Goal: Complete application form

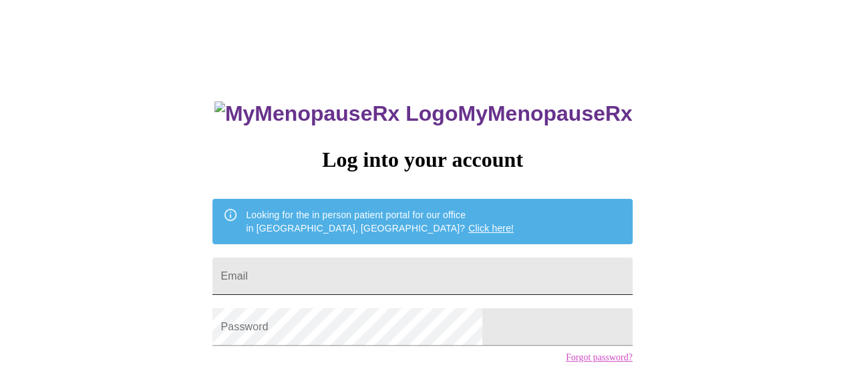
click at [363, 266] on input "Email" at bounding box center [421, 276] width 419 height 37
type input "lockemarsh@comcast.net"
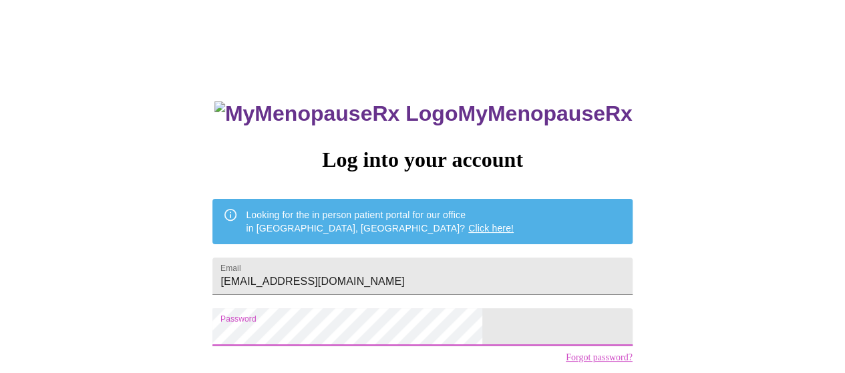
scroll to position [97, 0]
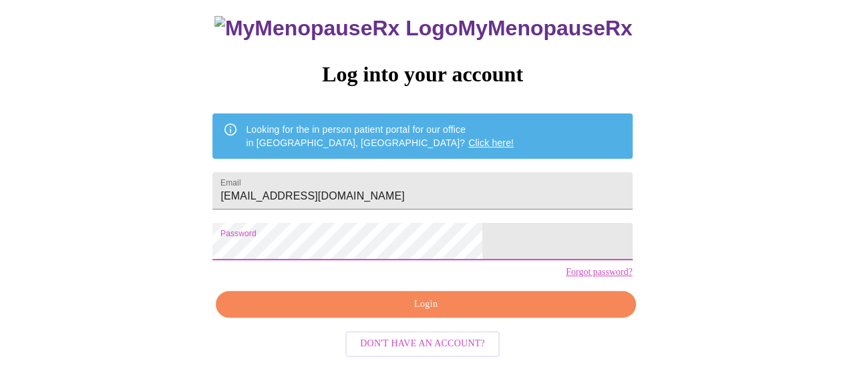
click at [391, 313] on span "Login" at bounding box center [425, 304] width 389 height 17
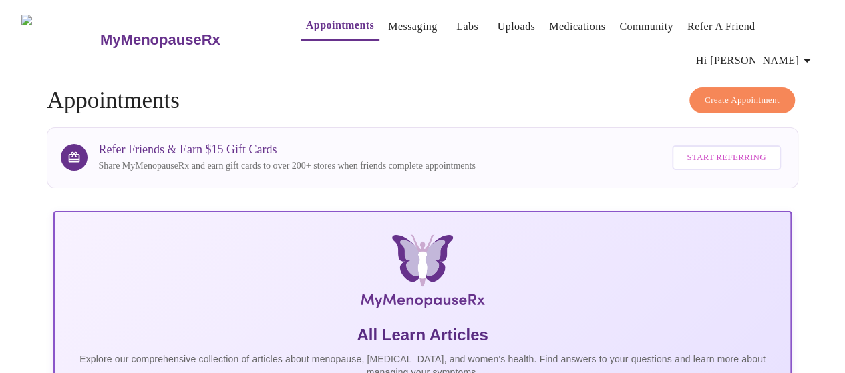
click at [726, 93] on span "Create Appointment" at bounding box center [741, 100] width 75 height 15
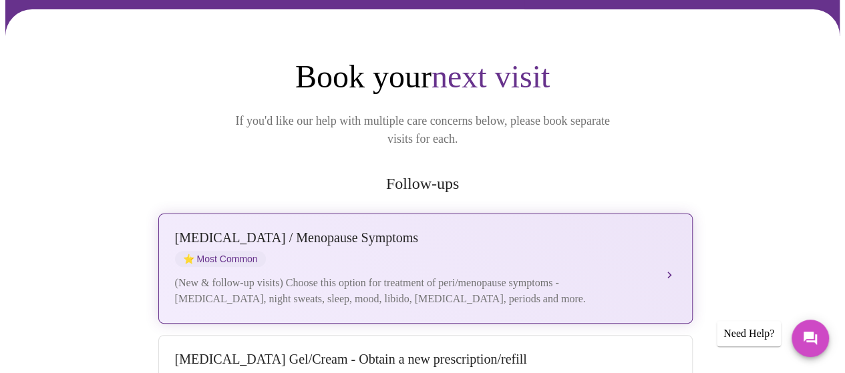
scroll to position [222, 0]
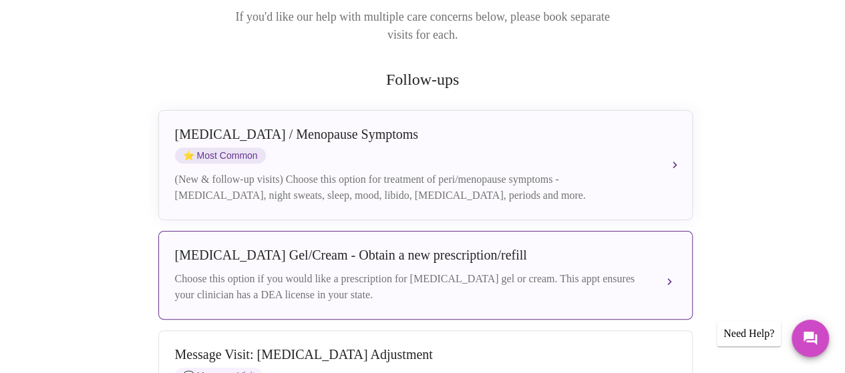
click at [406, 271] on div "Choose this option if you would like a prescription for testosterone gel or cre…" at bounding box center [412, 287] width 474 height 32
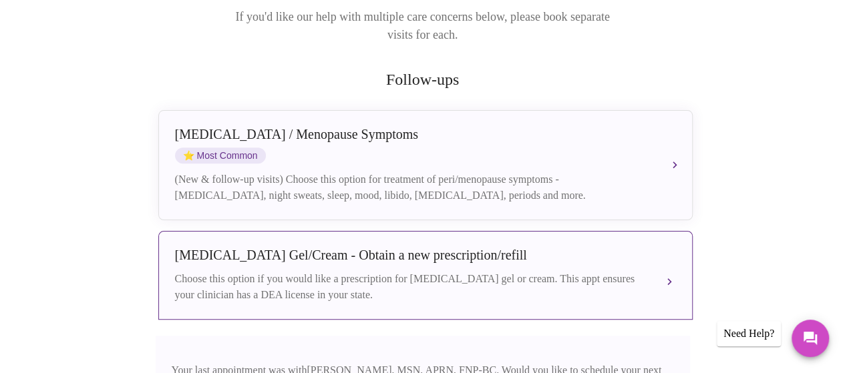
scroll to position [445, 0]
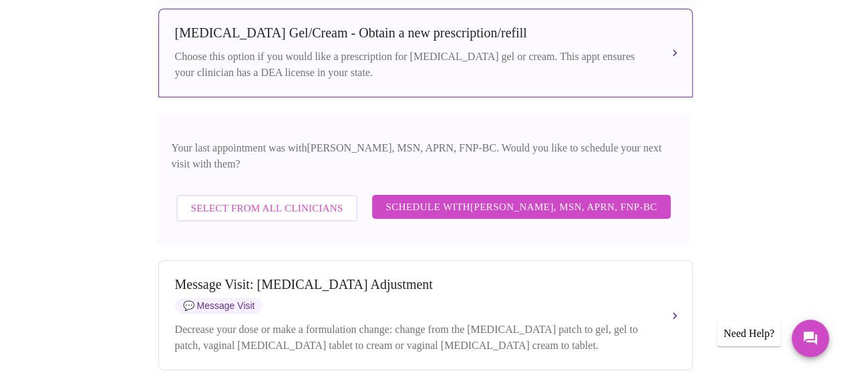
click at [432, 198] on span "Schedule with Larissa Wright, MSN, APRN, FNP-BC" at bounding box center [520, 206] width 271 height 17
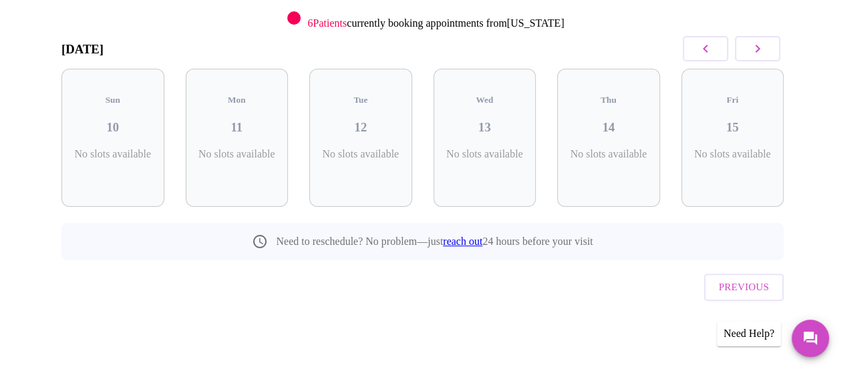
scroll to position [151, 0]
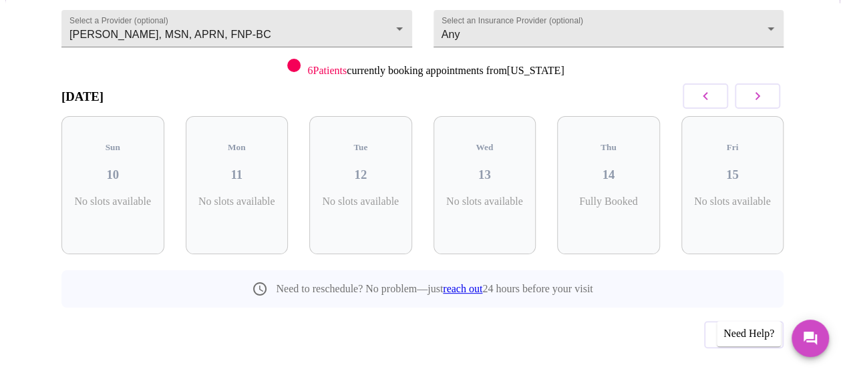
click at [760, 92] on icon "button" at bounding box center [757, 96] width 5 height 8
click at [702, 88] on icon "button" at bounding box center [705, 96] width 16 height 16
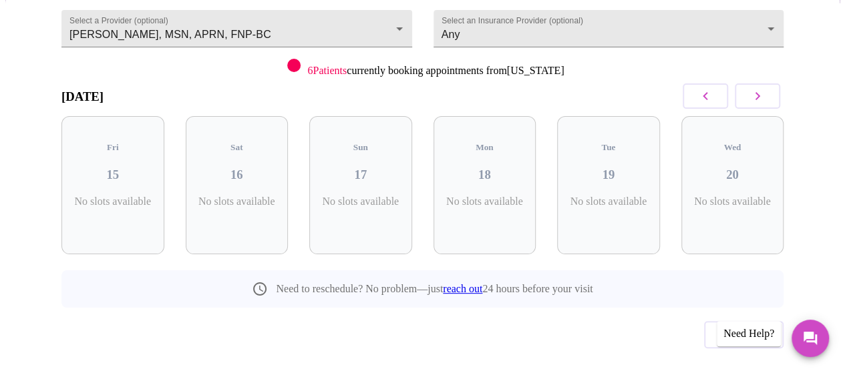
click at [702, 88] on icon "button" at bounding box center [705, 96] width 16 height 16
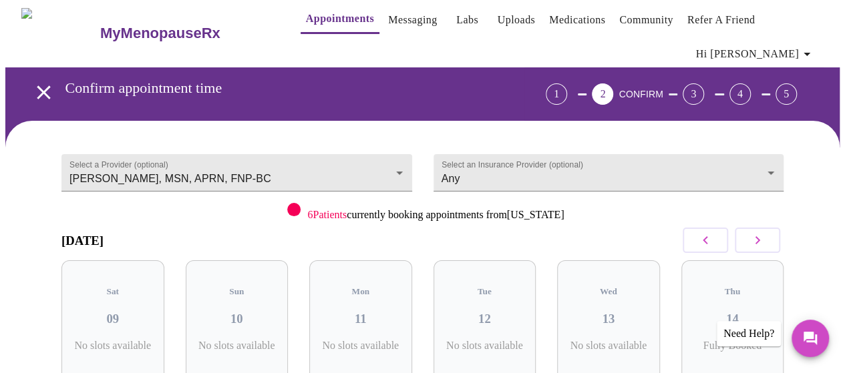
scroll to position [0, 0]
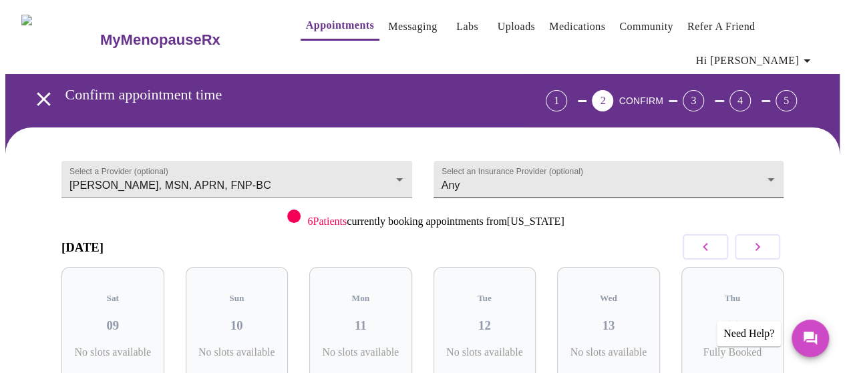
click at [770, 149] on body "MyMenopauseRx Appointments Messaging Labs Uploads Medications Community Refer a…" at bounding box center [422, 285] width 834 height 561
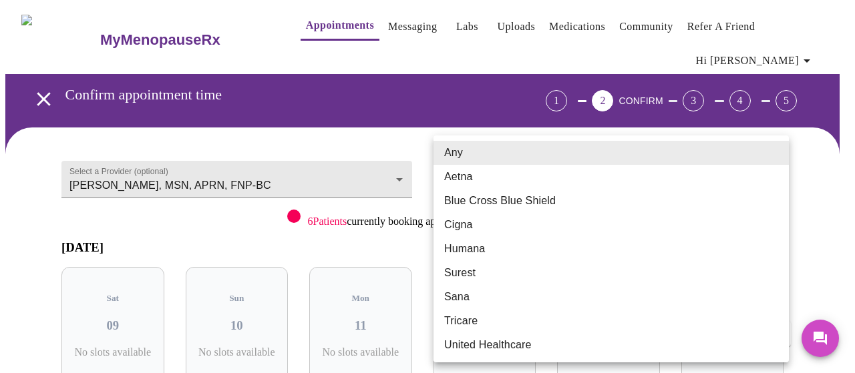
click at [464, 152] on li "Any" at bounding box center [610, 153] width 355 height 24
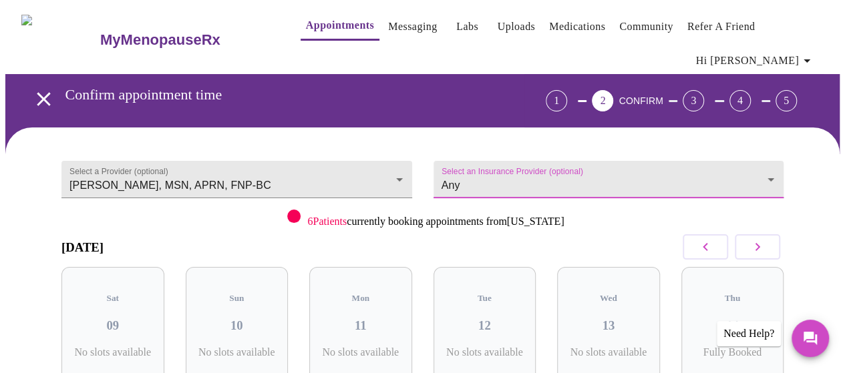
click at [758, 239] on icon "button" at bounding box center [757, 247] width 16 height 16
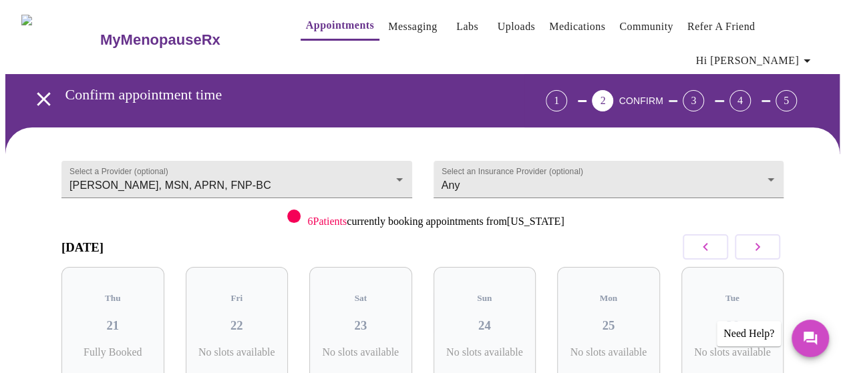
click at [758, 239] on icon "button" at bounding box center [757, 247] width 16 height 16
click at [701, 234] on button "button" at bounding box center [704, 246] width 45 height 25
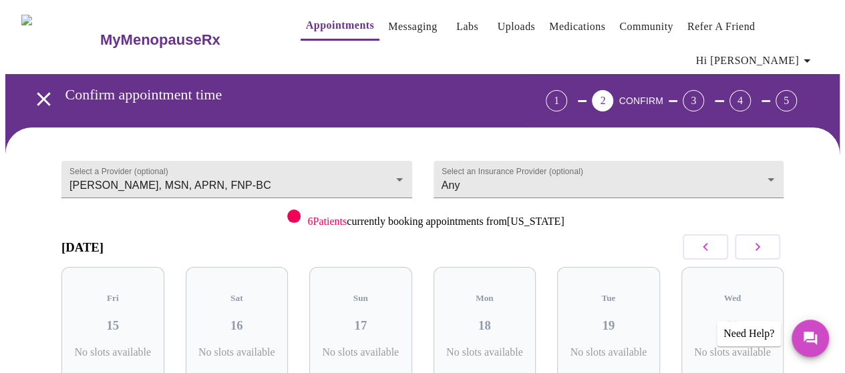
click at [786, 51] on span "Hi Kerri" at bounding box center [755, 60] width 119 height 19
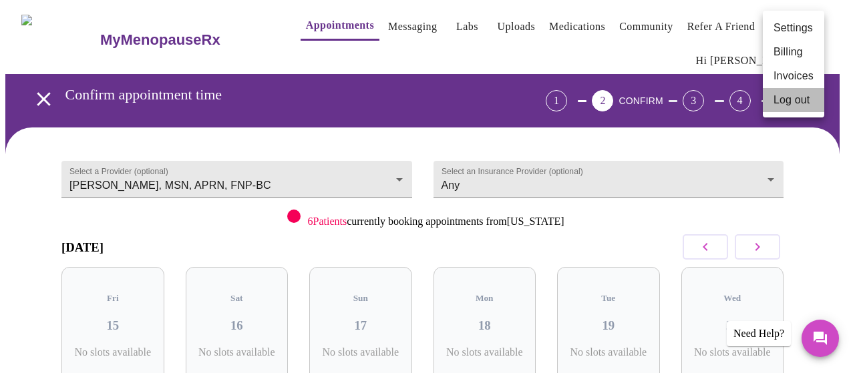
click at [782, 97] on li "Log out" at bounding box center [792, 100] width 61 height 24
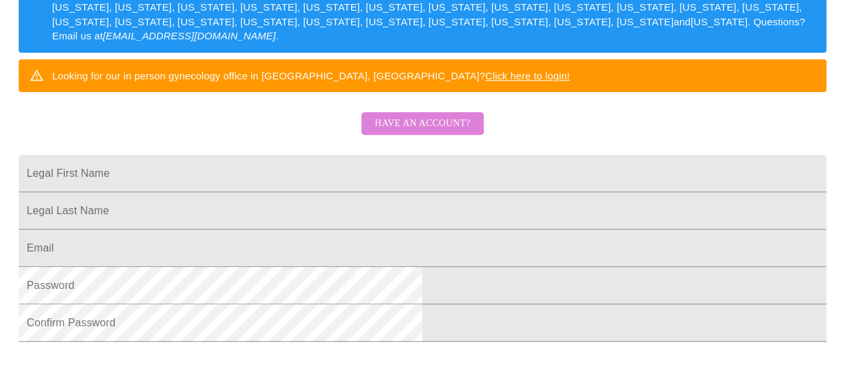
click at [419, 132] on span "Have an account?" at bounding box center [422, 123] width 95 height 17
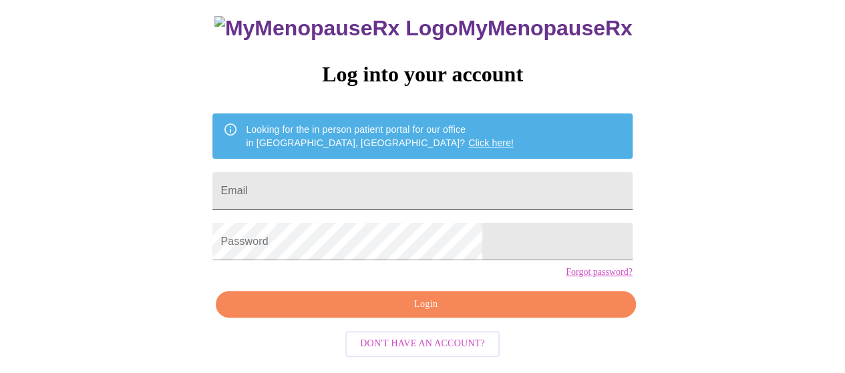
click at [378, 180] on input "Email" at bounding box center [421, 190] width 419 height 37
type input "lockemarsh@comcast.net"
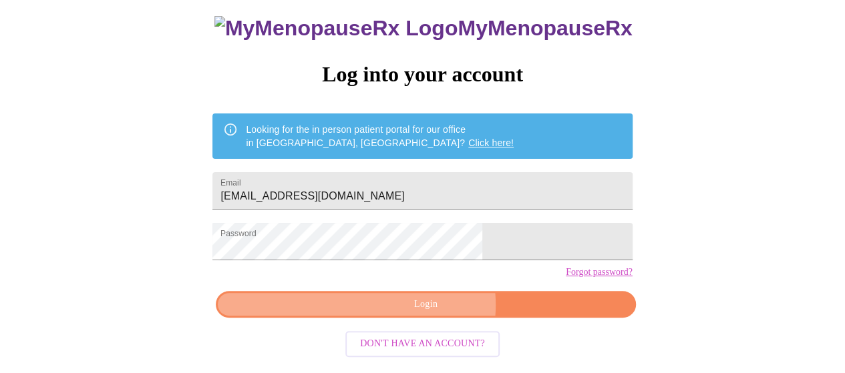
click at [431, 313] on span "Login" at bounding box center [425, 304] width 389 height 17
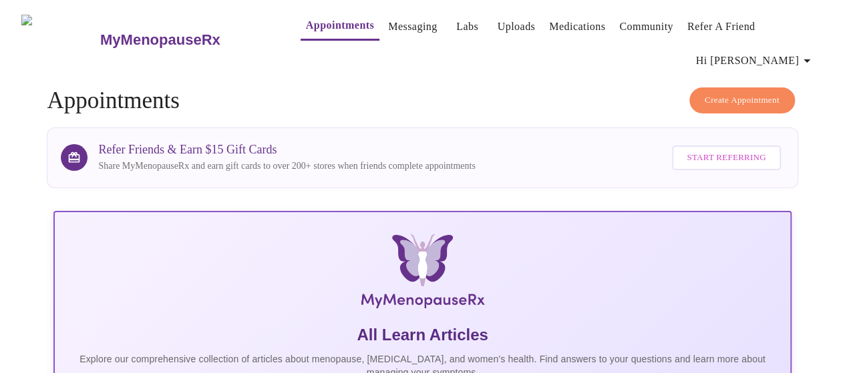
click at [456, 33] on link "Labs" at bounding box center [467, 26] width 22 height 19
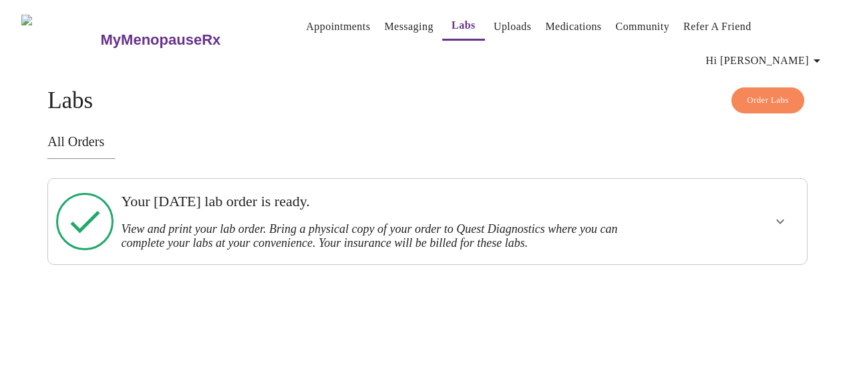
click at [384, 29] on link "Messaging" at bounding box center [408, 26] width 49 height 19
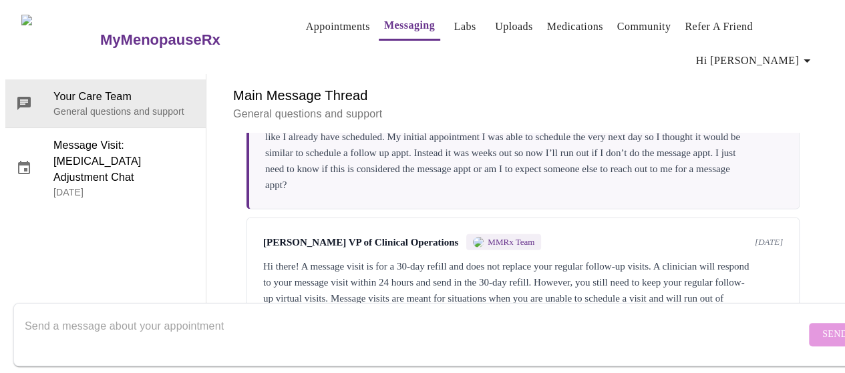
scroll to position [2145, 0]
click at [141, 313] on textarea "Send a message about your appointment" at bounding box center [415, 334] width 780 height 43
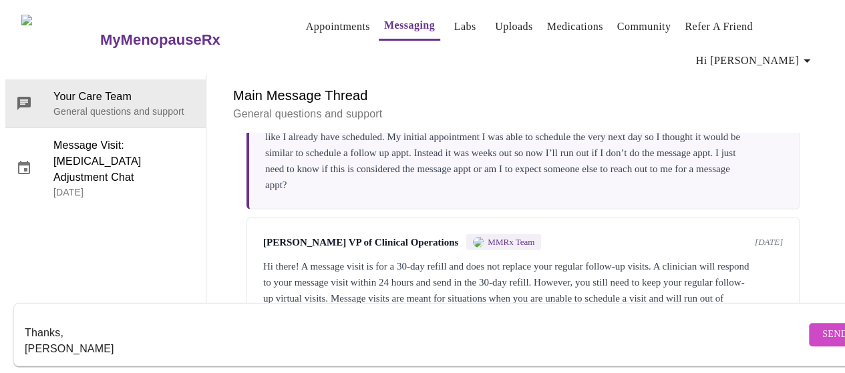
type textarea "I've received the results of the labs that were ordered for me on July 25. I ju…"
click at [822, 326] on span "Send" at bounding box center [834, 334] width 25 height 17
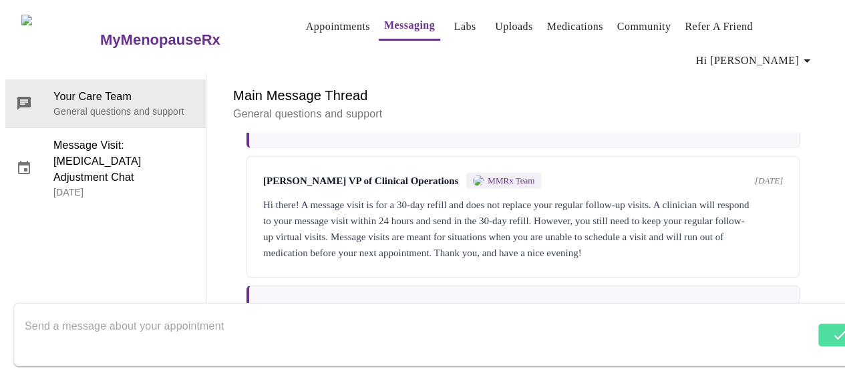
scroll to position [2241, 0]
